Goal: Transaction & Acquisition: Subscribe to service/newsletter

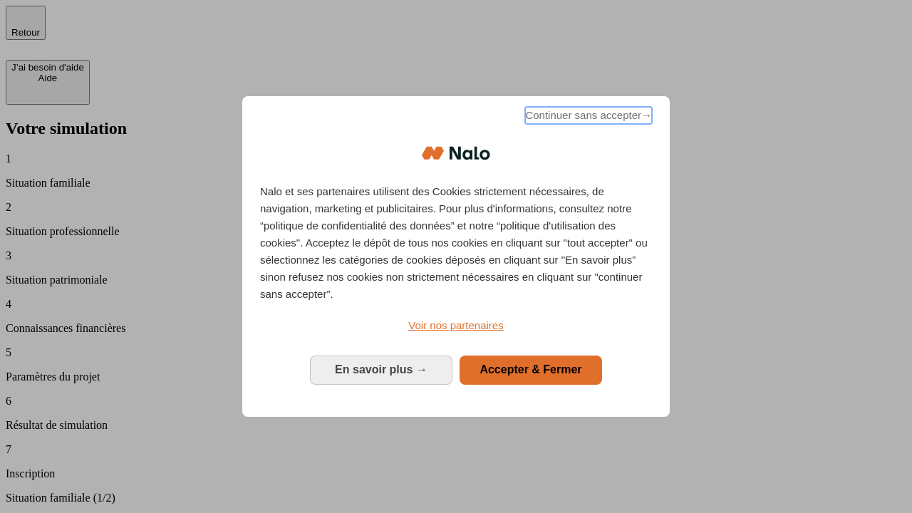
click at [587, 118] on span "Continuer sans accepter →" at bounding box center [588, 115] width 127 height 17
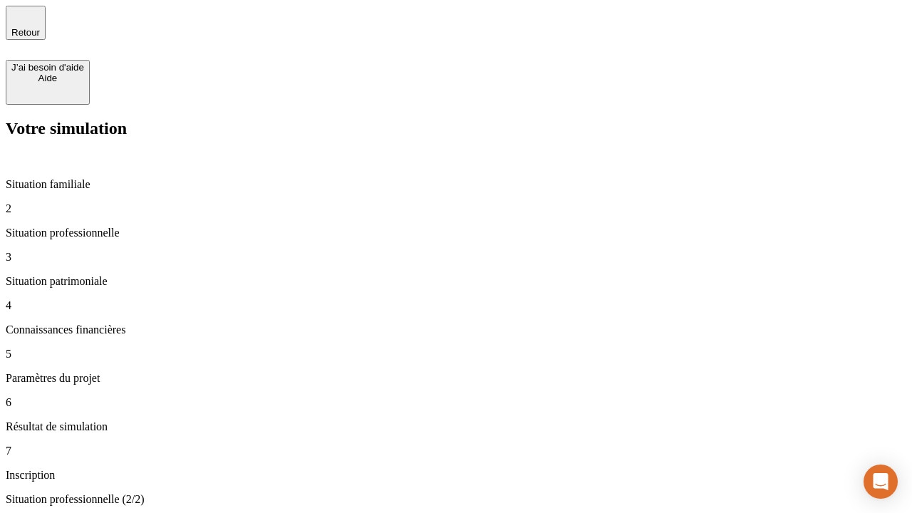
type input "30 000"
type input "40 000"
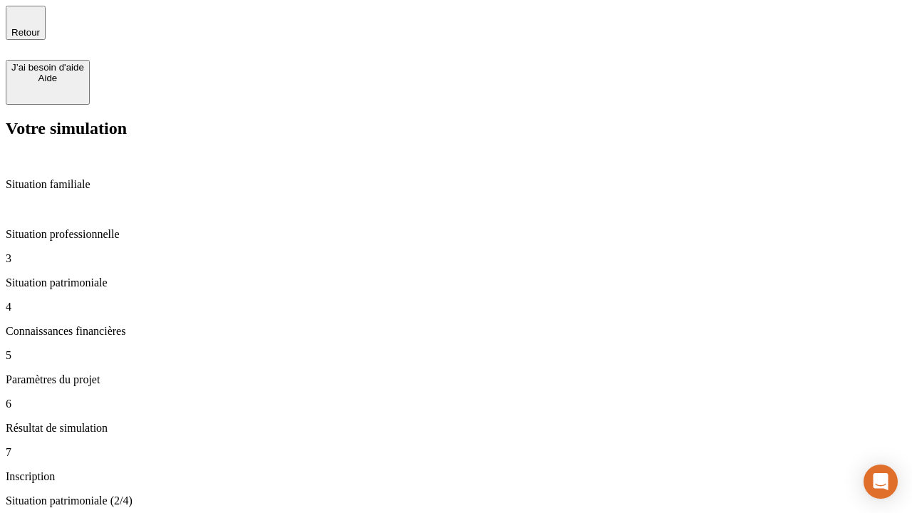
type input "1 100"
type input "20"
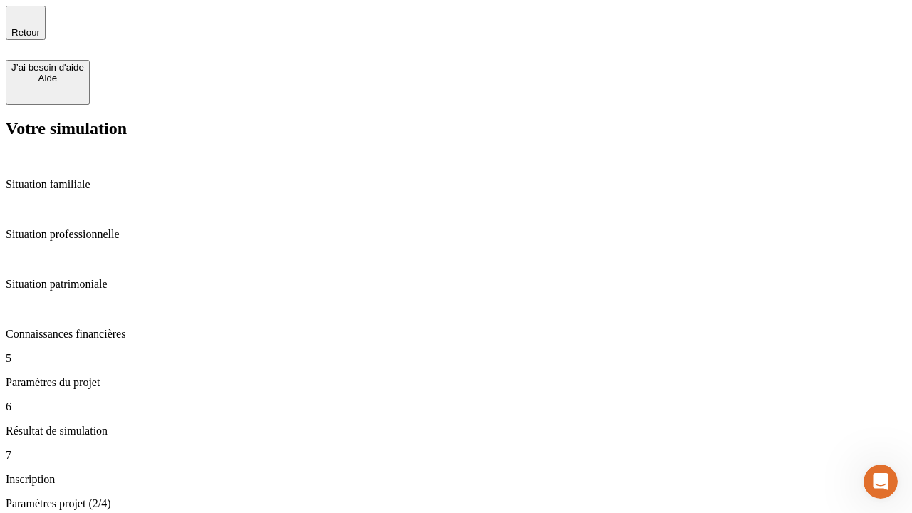
type input "40"
type input "50 000"
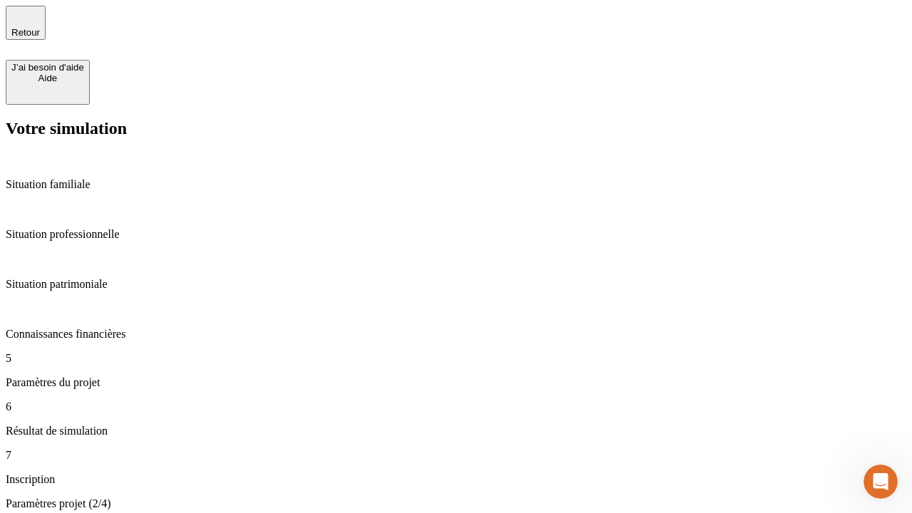
type input "640"
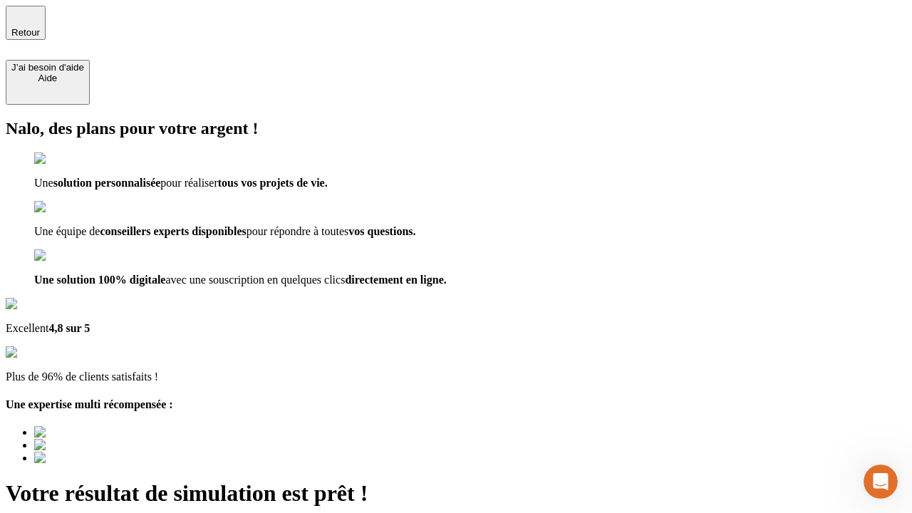
type input "[EMAIL_ADDRESS][DOMAIN_NAME]"
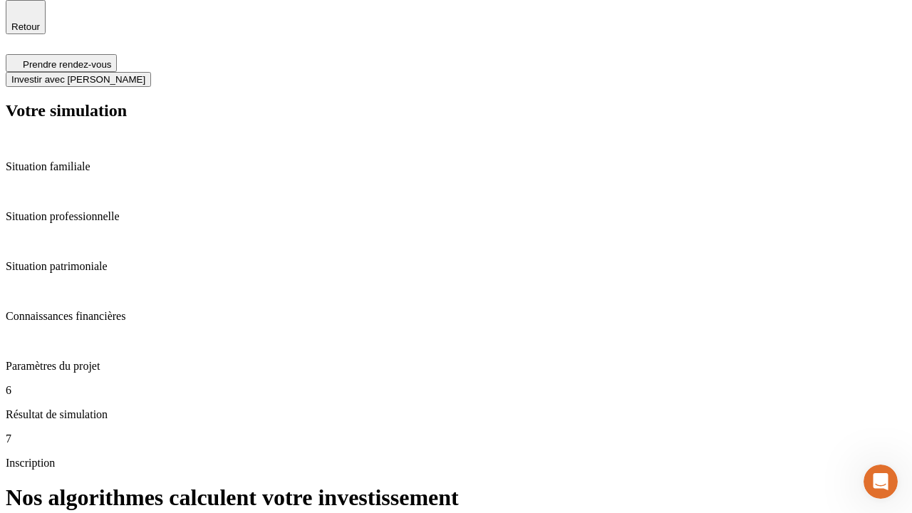
click at [145, 74] on span "Investir avec [PERSON_NAME]" at bounding box center [78, 79] width 134 height 11
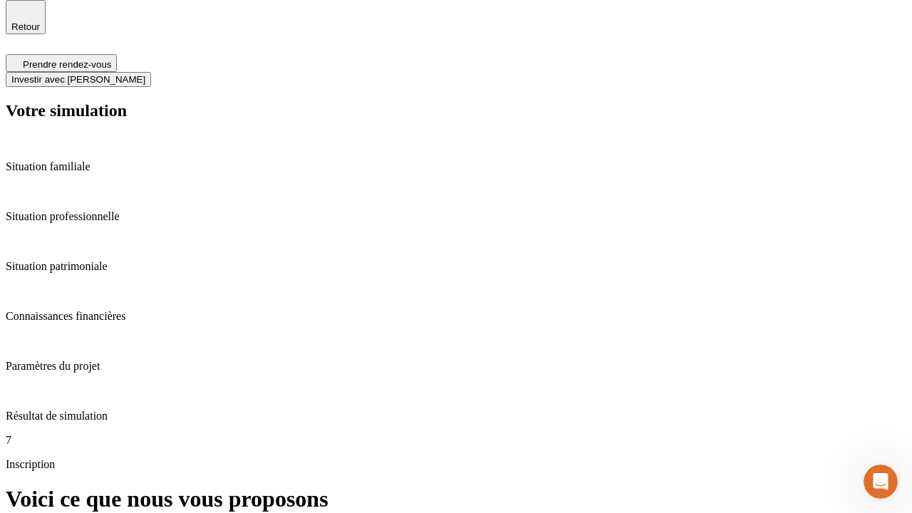
scroll to position [4, 0]
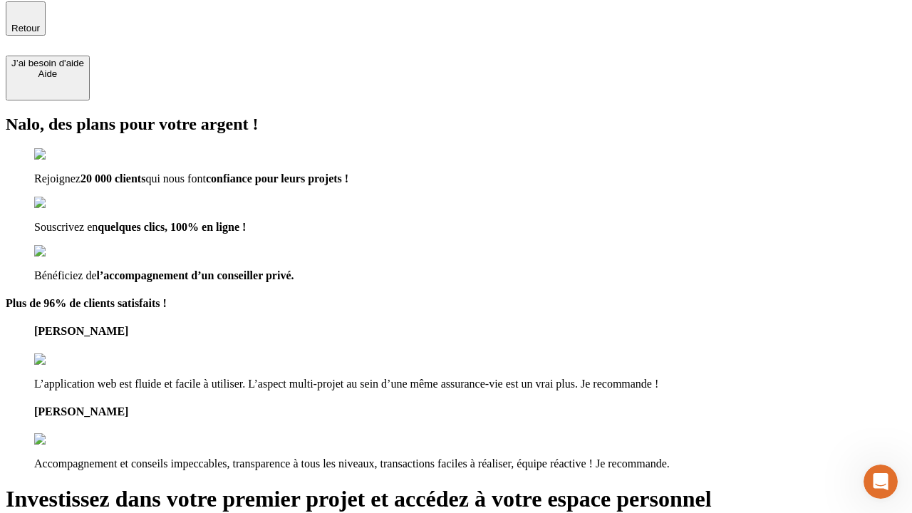
type input "[PERSON_NAME][EMAIL_ADDRESS][DOMAIN_NAME]"
